Goal: Task Accomplishment & Management: Check status

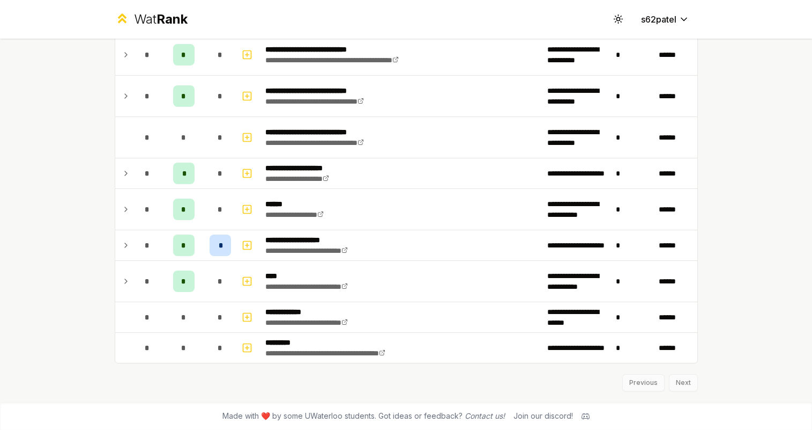
scroll to position [1158, 0]
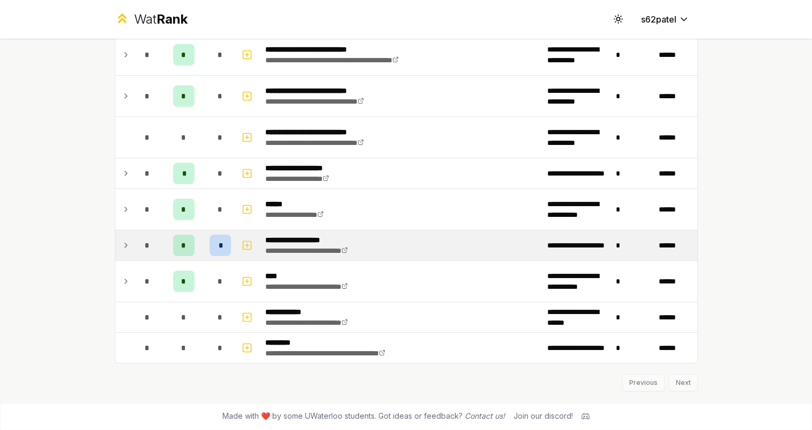
click at [129, 248] on icon at bounding box center [126, 245] width 9 height 13
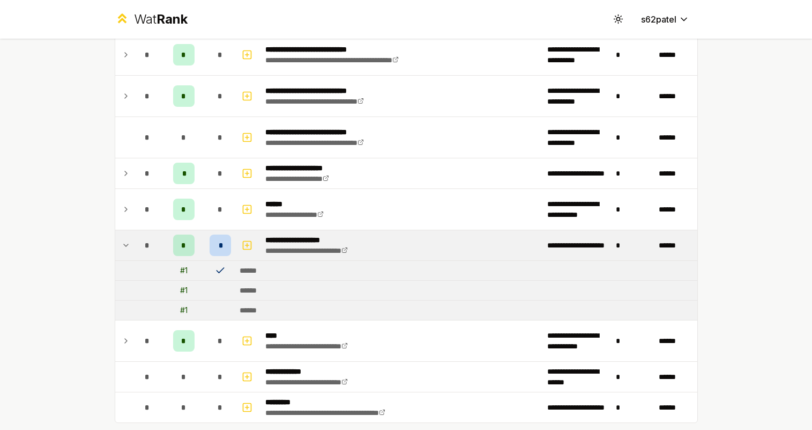
click at [221, 267] on icon at bounding box center [220, 270] width 11 height 11
click at [221, 235] on div "*" at bounding box center [220, 244] width 21 height 21
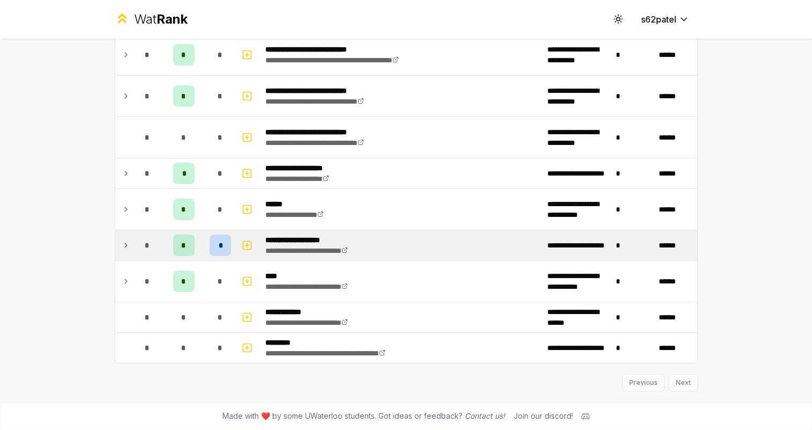
click at [221, 235] on div "*" at bounding box center [220, 244] width 21 height 21
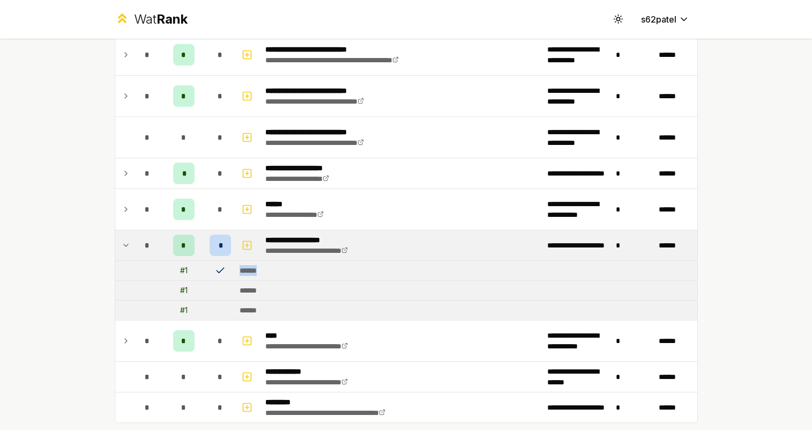
drag, startPoint x: 215, startPoint y: 274, endPoint x: 280, endPoint y: 273, distance: 65.4
click at [280, 273] on tr "# 1 ******" at bounding box center [406, 271] width 582 height 20
click at [279, 273] on td "******" at bounding box center [466, 270] width 462 height 19
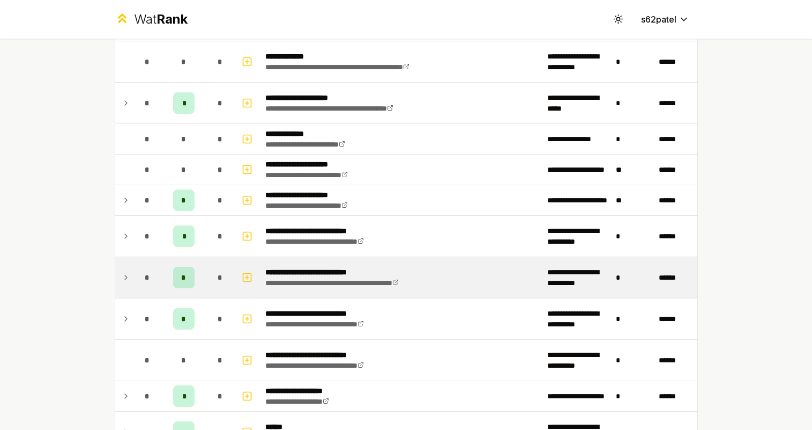
scroll to position [939, 0]
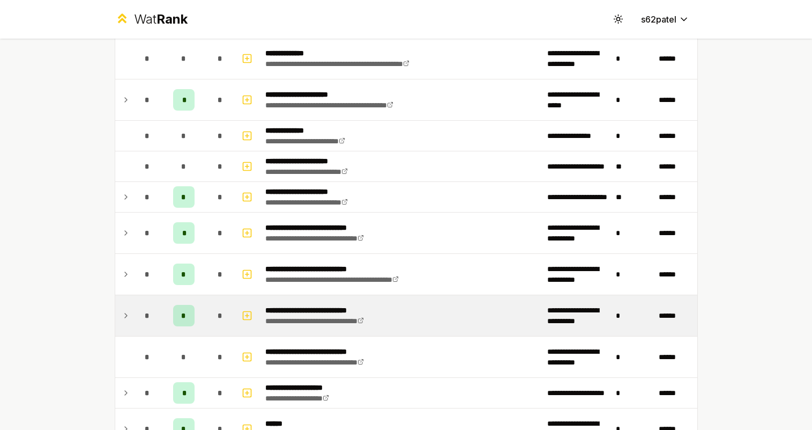
click at [218, 309] on div "*" at bounding box center [220, 315] width 21 height 21
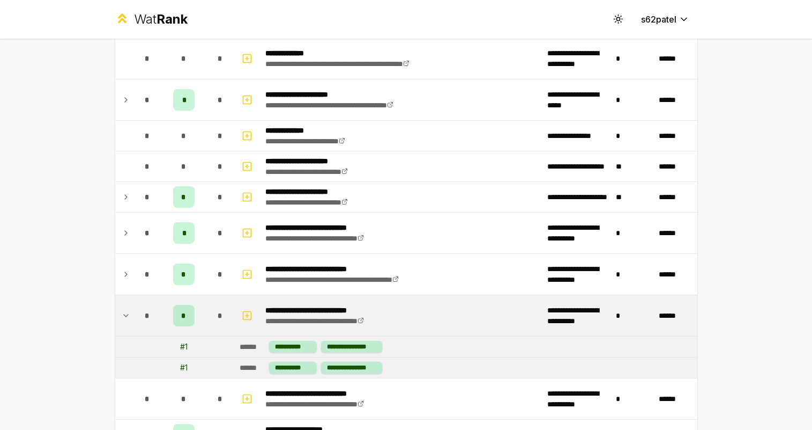
click at [218, 309] on div "*" at bounding box center [220, 315] width 21 height 21
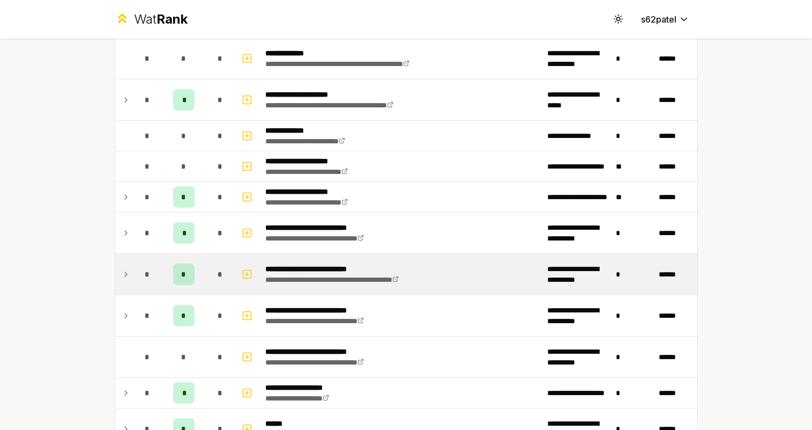
click at [212, 280] on div "*" at bounding box center [220, 273] width 21 height 21
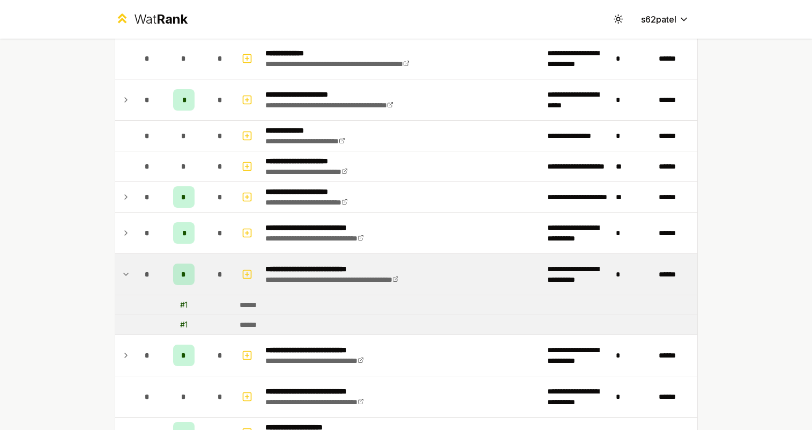
click at [212, 280] on div "*" at bounding box center [220, 273] width 21 height 21
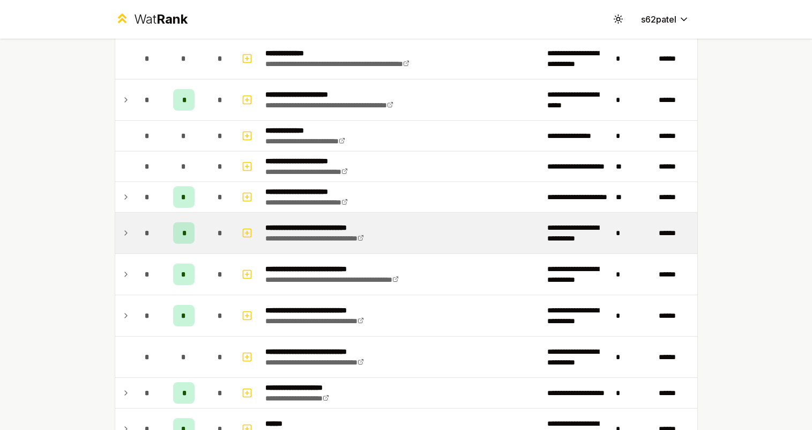
click at [218, 235] on span "*" at bounding box center [220, 232] width 5 height 11
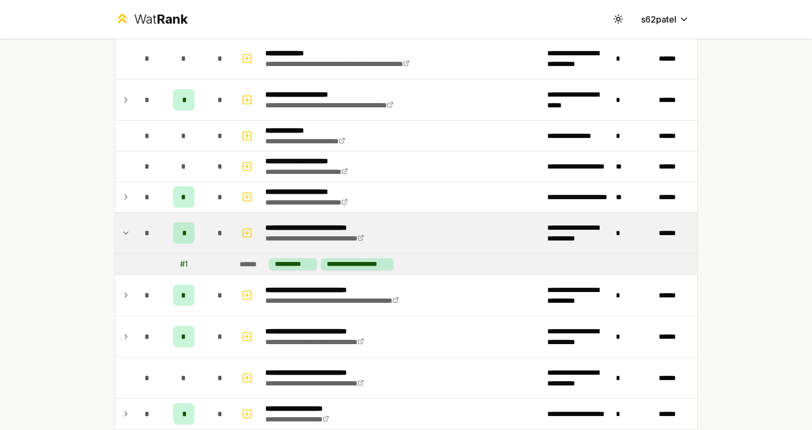
click at [218, 235] on span "*" at bounding box center [220, 232] width 5 height 11
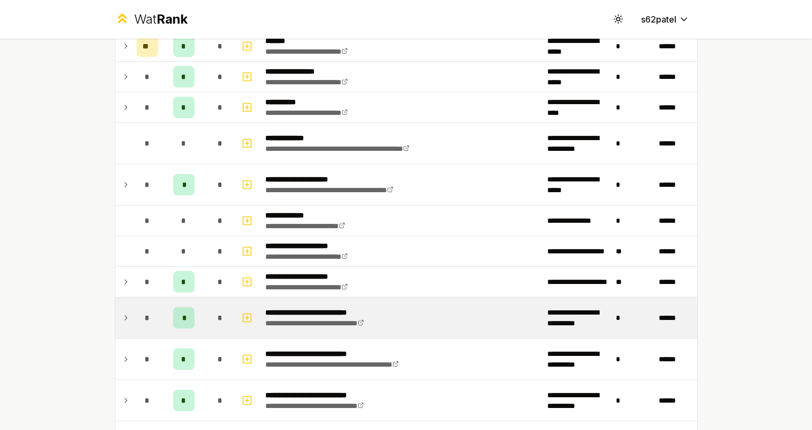
scroll to position [797, 0]
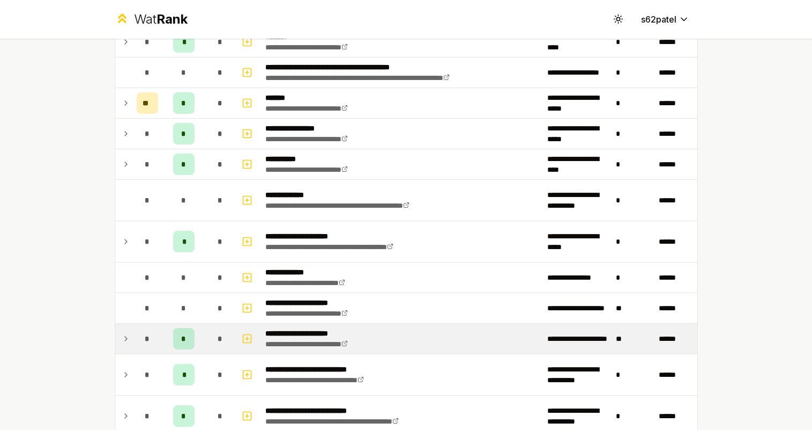
click at [203, 332] on td "*" at bounding box center [183, 338] width 43 height 30
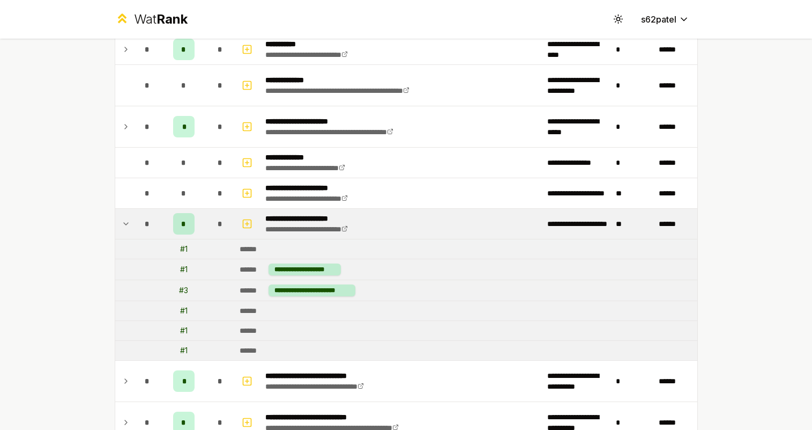
click at [209, 231] on td "*" at bounding box center [220, 224] width 30 height 30
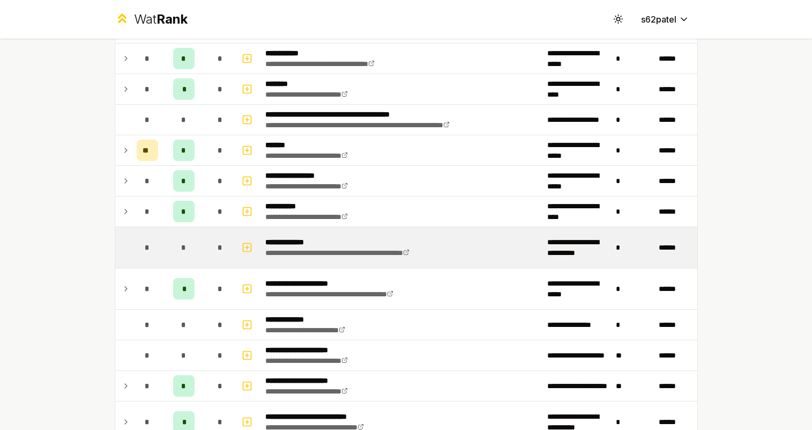
scroll to position [733, 0]
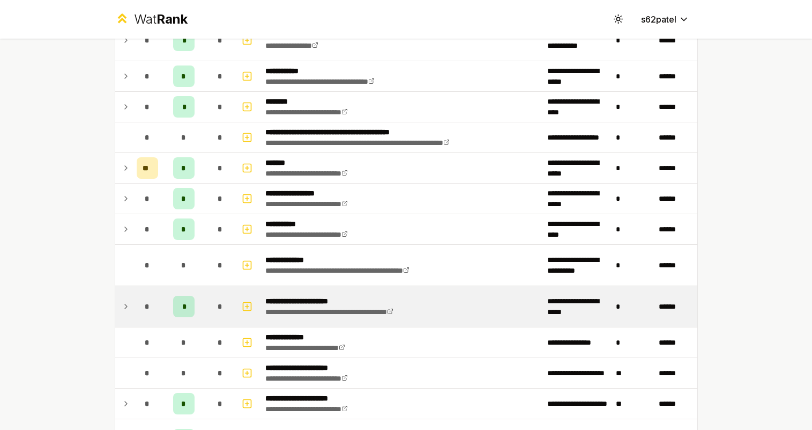
click at [206, 310] on td "*" at bounding box center [220, 306] width 30 height 41
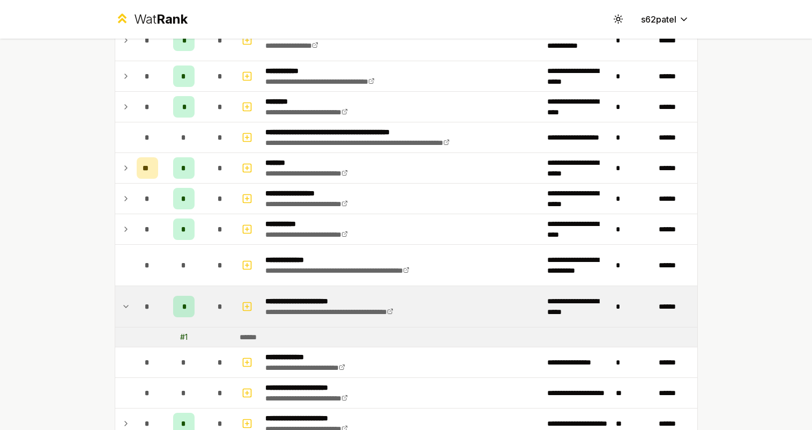
click at [206, 310] on td "*" at bounding box center [220, 306] width 30 height 41
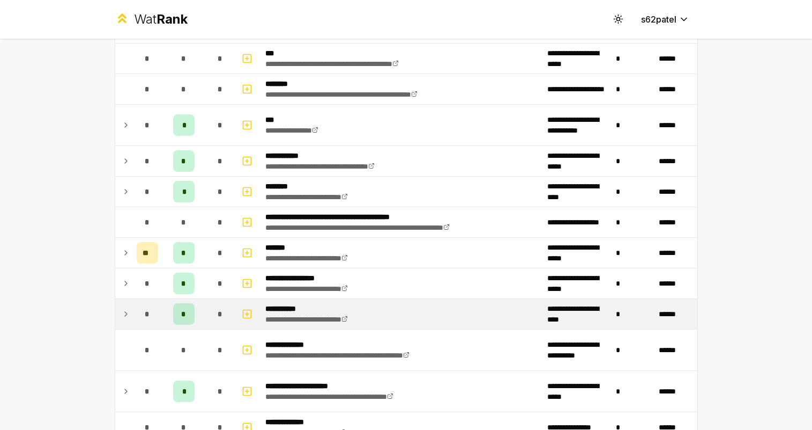
scroll to position [645, 0]
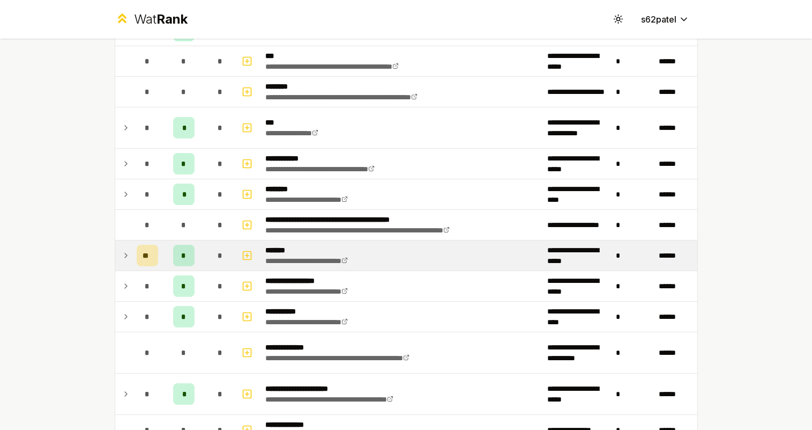
click at [203, 265] on td "*" at bounding box center [183, 255] width 43 height 30
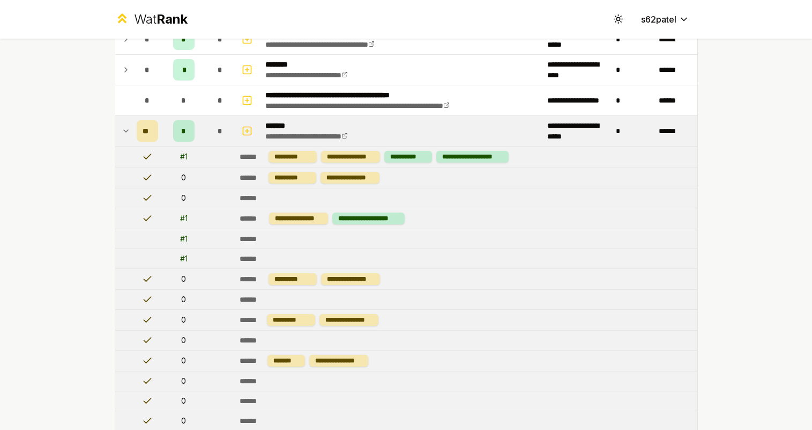
scroll to position [642, 0]
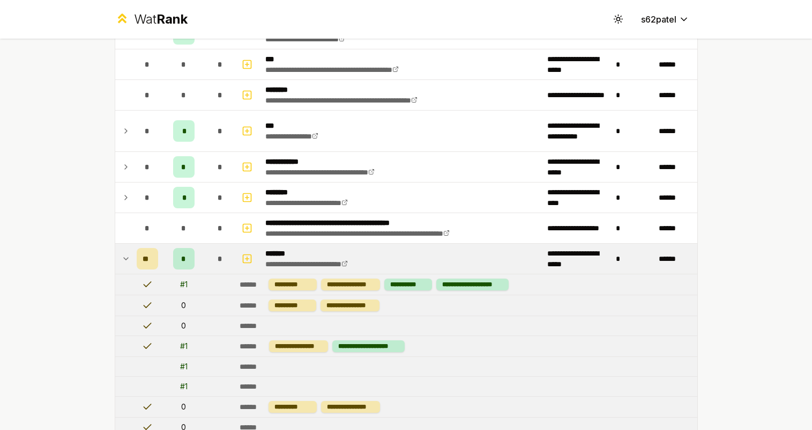
click at [199, 264] on td "*" at bounding box center [183, 258] width 43 height 30
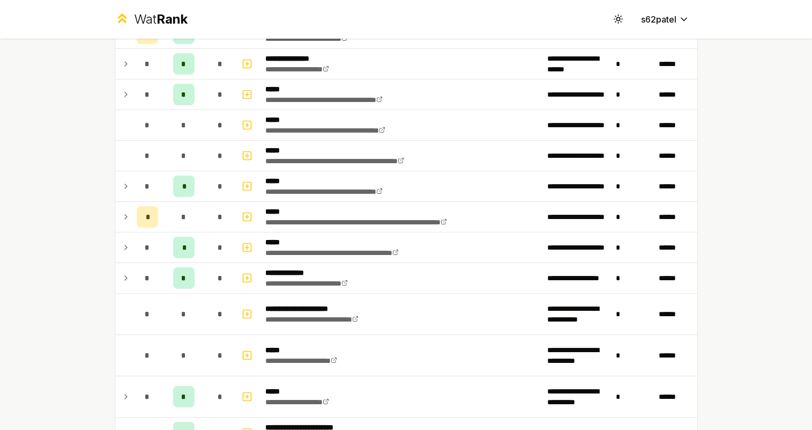
scroll to position [239, 0]
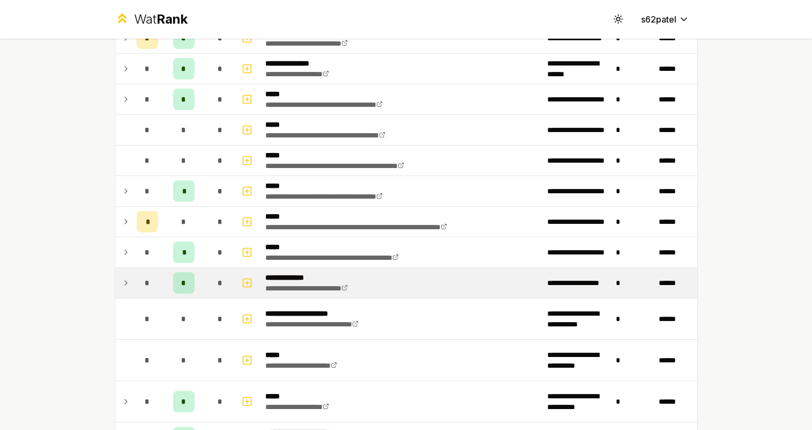
click at [197, 278] on td "*" at bounding box center [183, 283] width 43 height 30
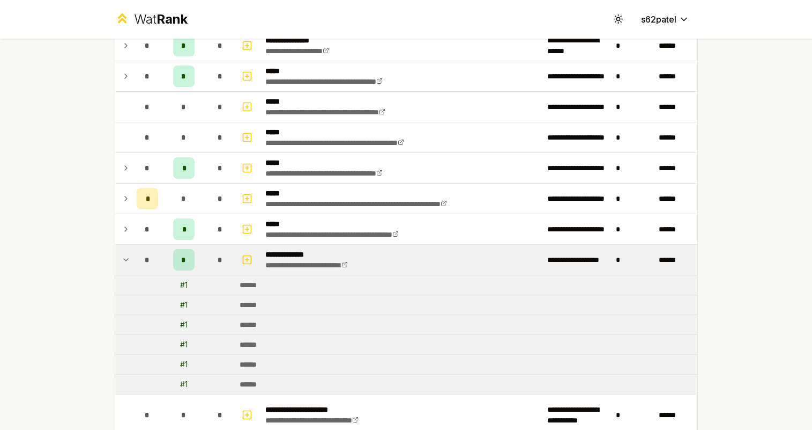
click at [197, 253] on td "*" at bounding box center [183, 260] width 43 height 30
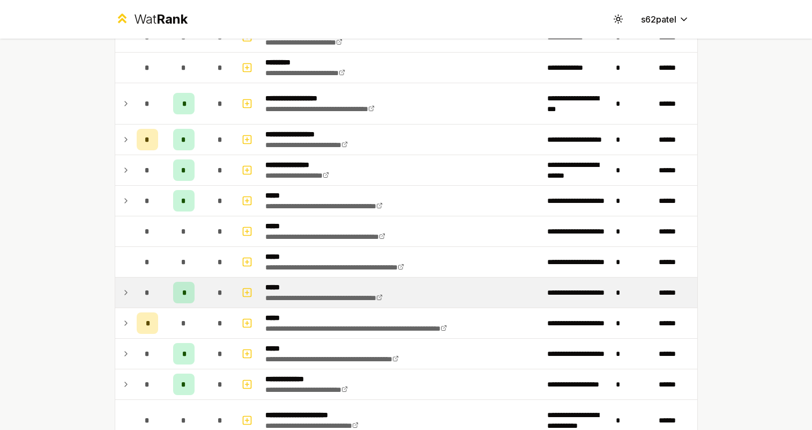
scroll to position [131, 0]
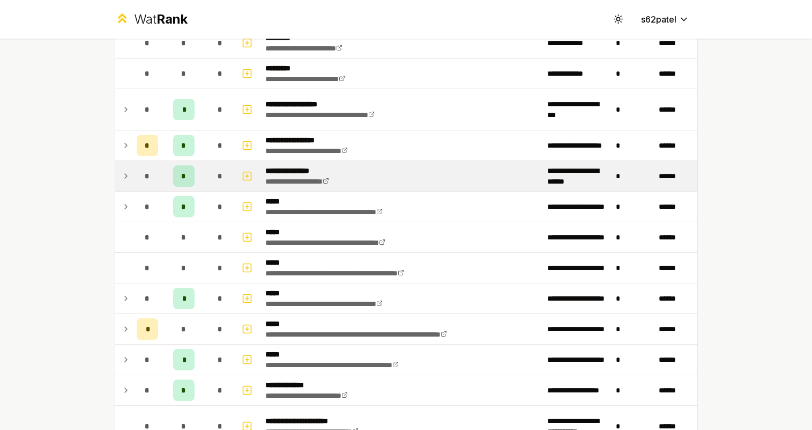
click at [200, 182] on td "*" at bounding box center [183, 176] width 43 height 30
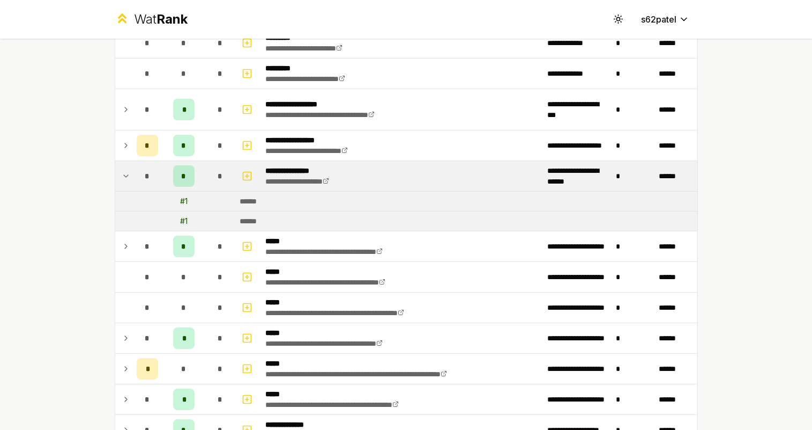
click at [201, 182] on td "*" at bounding box center [183, 176] width 43 height 30
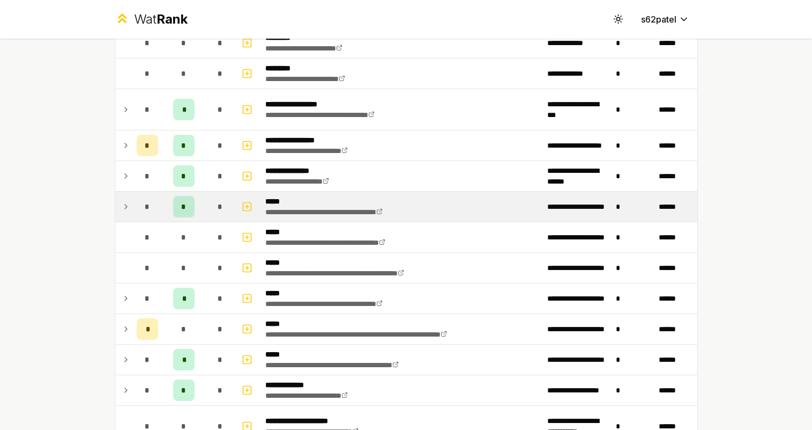
click at [209, 204] on td "*" at bounding box center [220, 206] width 30 height 30
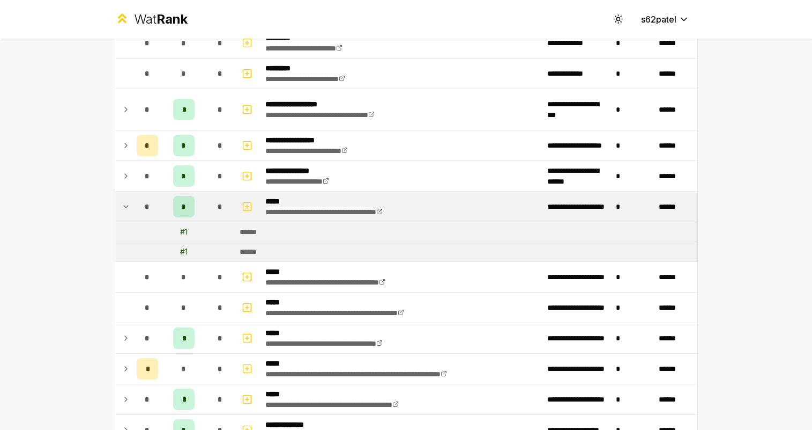
click at [209, 204] on td "*" at bounding box center [220, 206] width 30 height 30
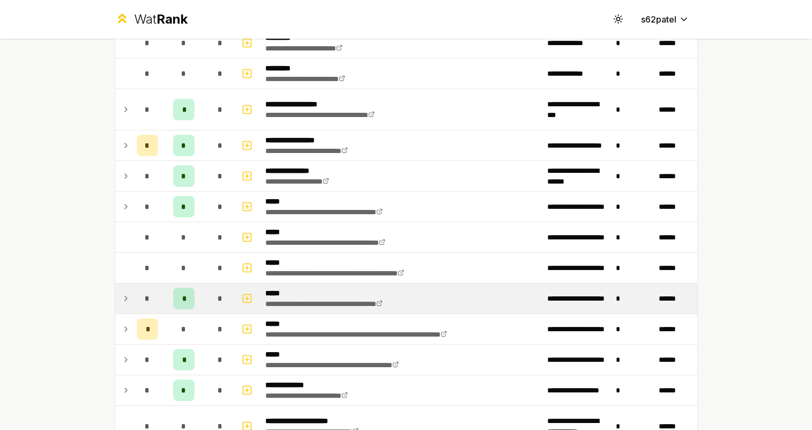
click at [184, 301] on span "*" at bounding box center [183, 298] width 3 height 11
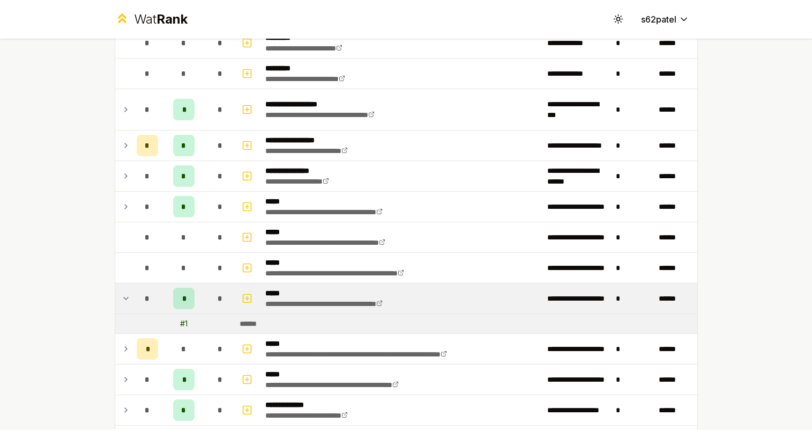
click at [184, 301] on span "*" at bounding box center [183, 298] width 3 height 11
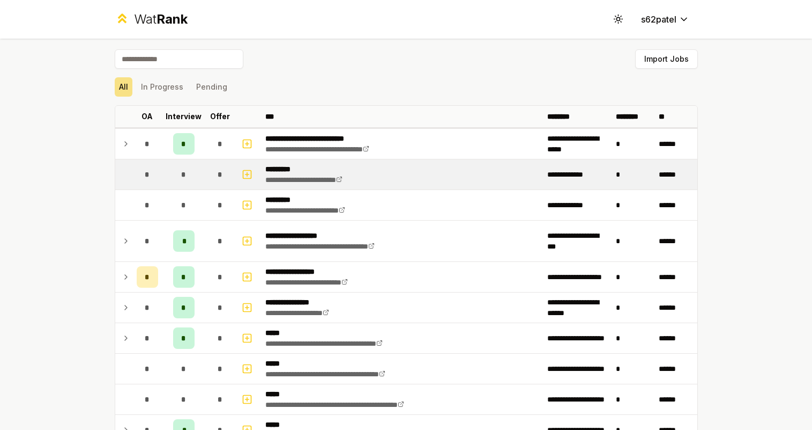
scroll to position [0, 0]
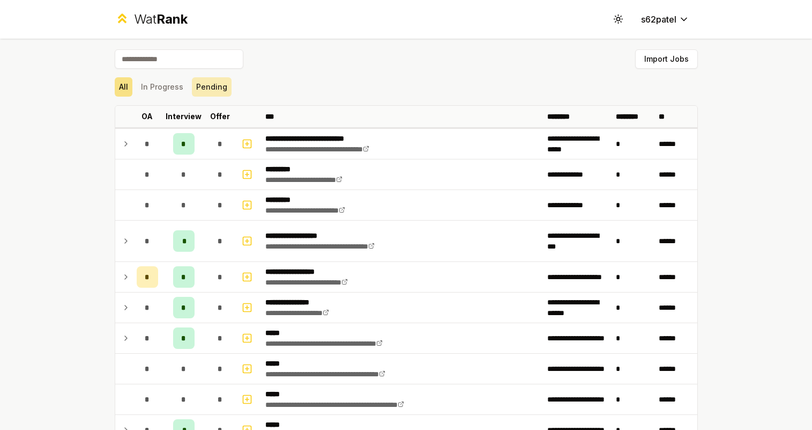
click at [192, 90] on button "Pending" at bounding box center [212, 86] width 40 height 19
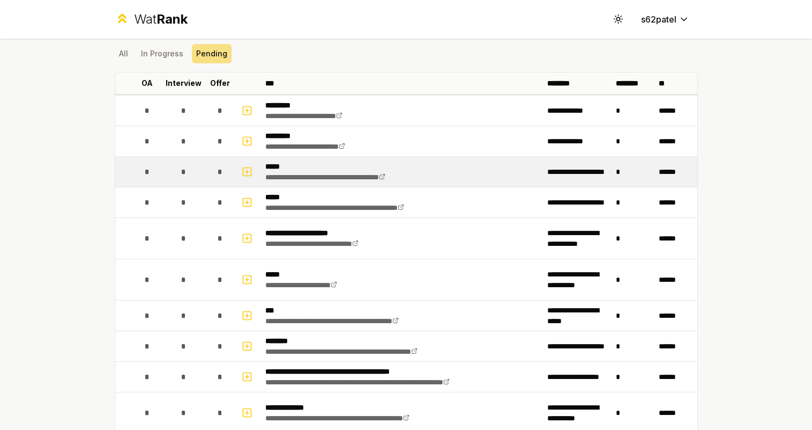
scroll to position [39, 0]
